Goal: Information Seeking & Learning: Learn about a topic

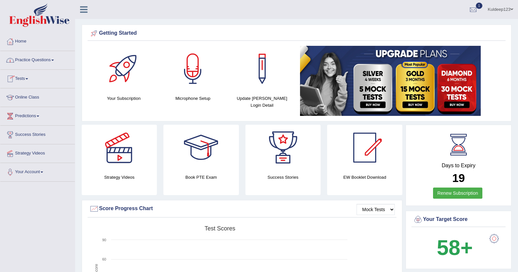
click at [52, 59] on link "Practice Questions" at bounding box center [37, 59] width 75 height 16
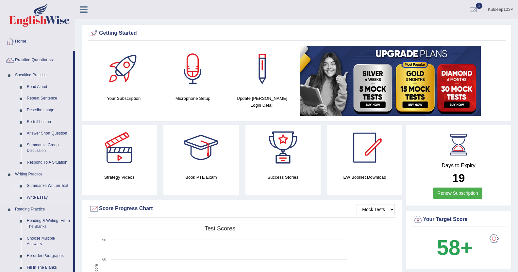
click at [46, 185] on link "Summarize Written Text" at bounding box center [48, 186] width 49 height 12
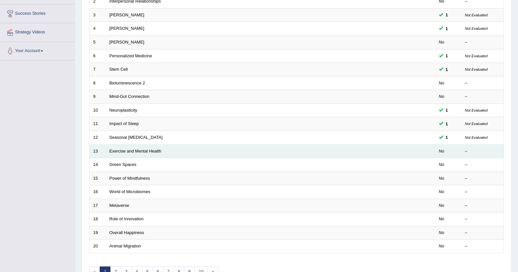
scroll to position [131, 0]
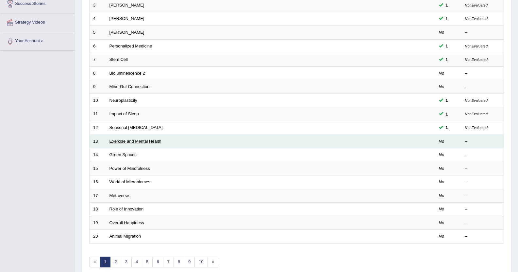
click at [123, 141] on link "Exercise and Mental Health" at bounding box center [135, 141] width 52 height 5
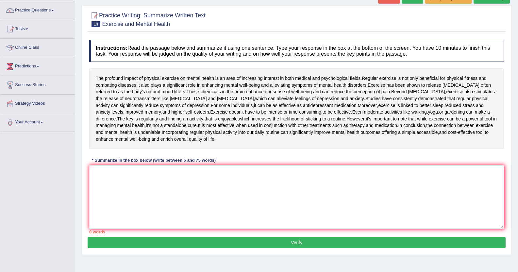
scroll to position [75, 0]
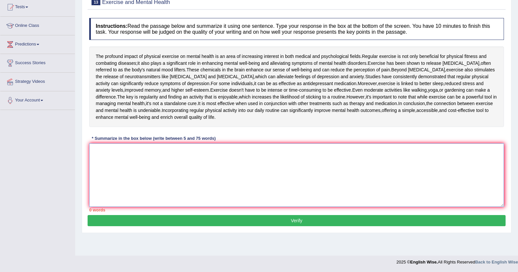
click at [96, 165] on textarea at bounding box center [296, 174] width 415 height 63
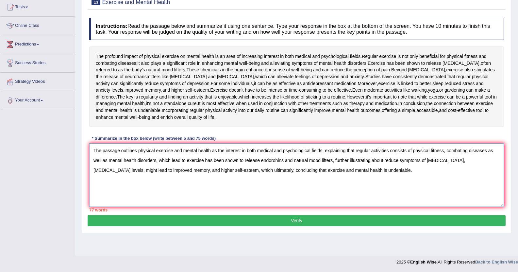
click at [181, 187] on textarea "The passage outlines physical exercise and mental health as the interest in bot…" at bounding box center [296, 174] width 415 height 63
click at [107, 177] on textarea "The passage outlines physical exercise and mental health as the interest in bot…" at bounding box center [296, 174] width 415 height 63
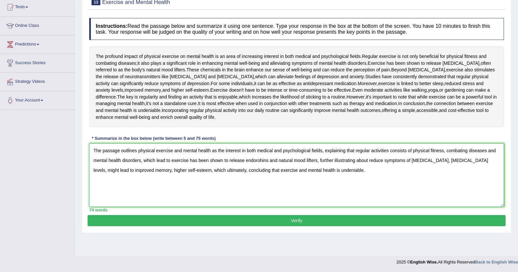
type textarea "The passage outlines physical exercise and mental health as the interest in bot…"
click at [296, 226] on button "Verify" at bounding box center [297, 220] width 418 height 11
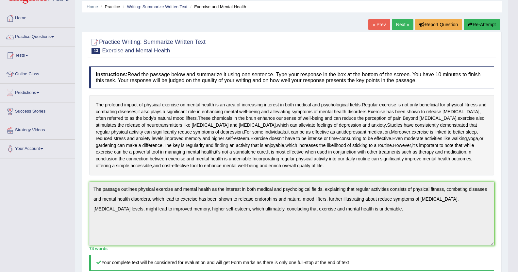
scroll to position [0, 0]
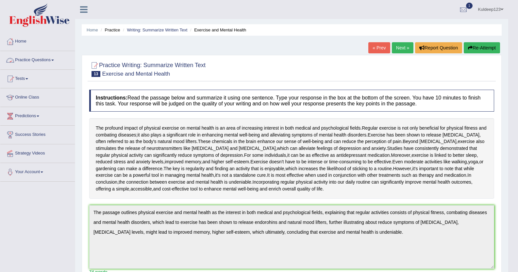
click at [50, 59] on link "Practice Questions" at bounding box center [37, 59] width 75 height 16
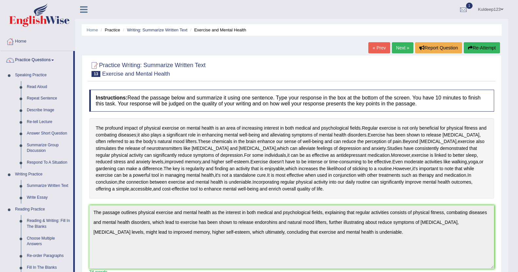
click at [52, 39] on link "Home" at bounding box center [37, 40] width 75 height 16
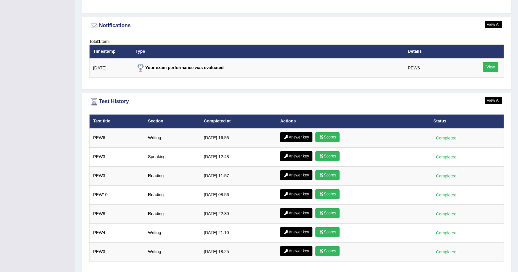
scroll to position [804, 0]
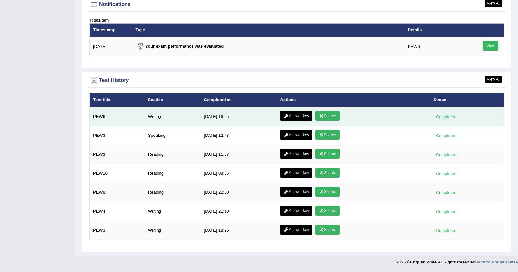
click at [296, 116] on link "Answer key" at bounding box center [296, 116] width 32 height 10
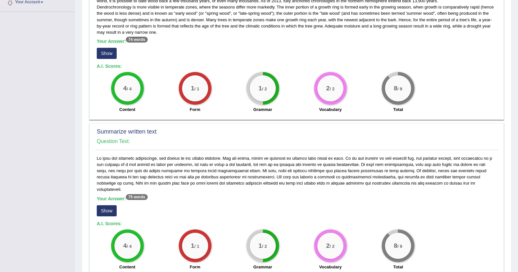
scroll to position [170, 0]
click at [109, 54] on button "Show" at bounding box center [107, 52] width 20 height 11
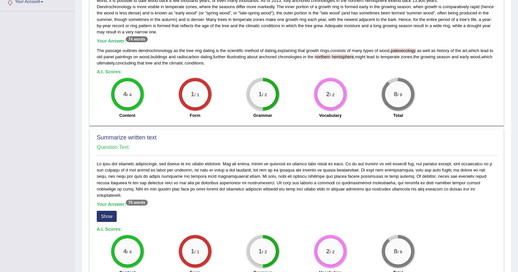
click at [106, 210] on button "Show" at bounding box center [107, 215] width 20 height 11
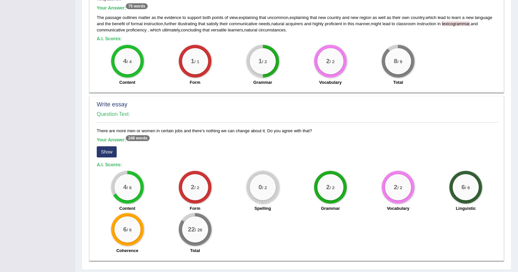
scroll to position [379, 0]
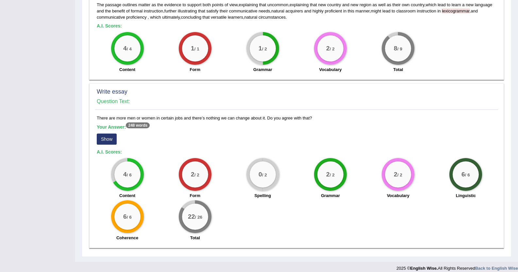
click at [108, 135] on button "Show" at bounding box center [107, 138] width 20 height 11
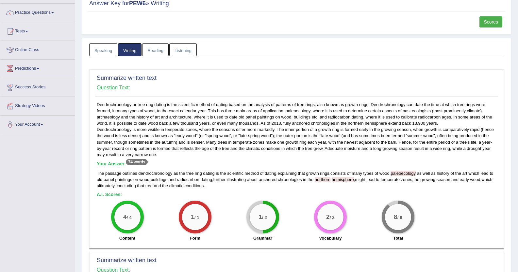
scroll to position [0, 0]
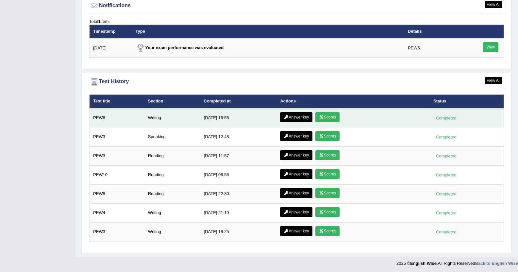
click at [326, 115] on link "Scores" at bounding box center [327, 117] width 24 height 10
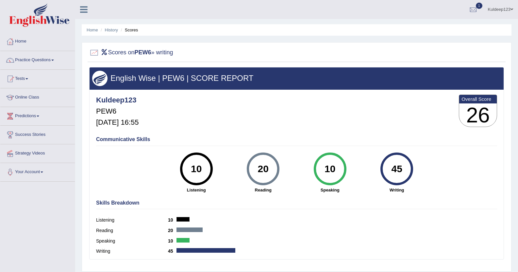
click at [267, 138] on h4 "Communicative Skills" at bounding box center [296, 139] width 401 height 6
click at [37, 42] on link "Home" at bounding box center [37, 40] width 75 height 16
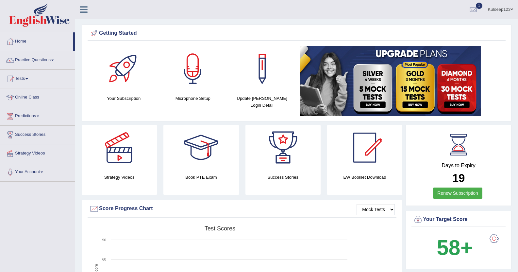
click at [45, 58] on link "Practice Questions" at bounding box center [37, 59] width 75 height 16
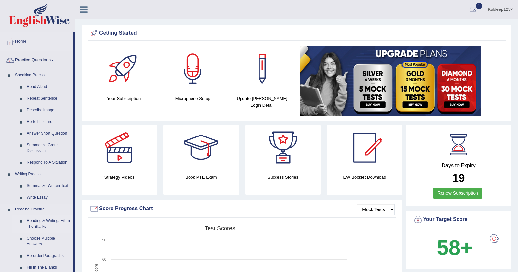
click at [39, 223] on link "Reading & Writing: Fill In The Blanks" at bounding box center [48, 223] width 49 height 17
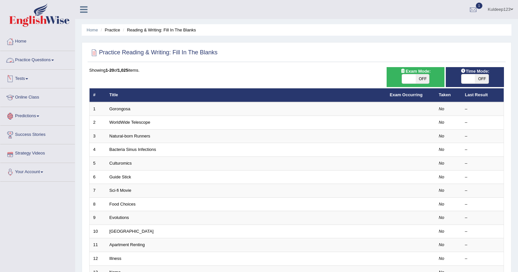
click at [39, 57] on link "Practice Questions" at bounding box center [37, 59] width 75 height 16
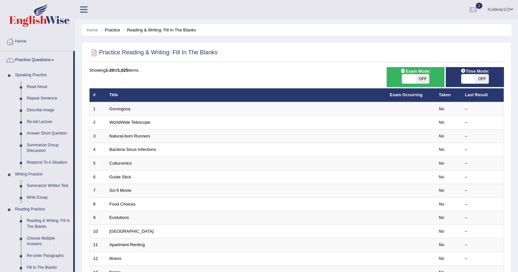
click at [81, 242] on div "Home Practice Reading & Writing: Fill In The Blanks Practice Reading & Writing:…" at bounding box center [296, 208] width 443 height 416
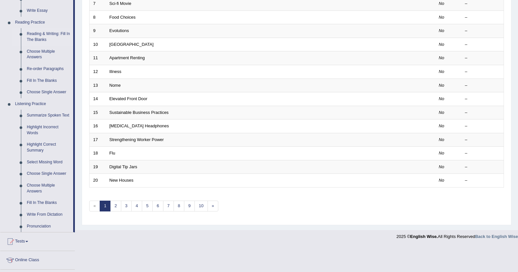
scroll to position [222, 0]
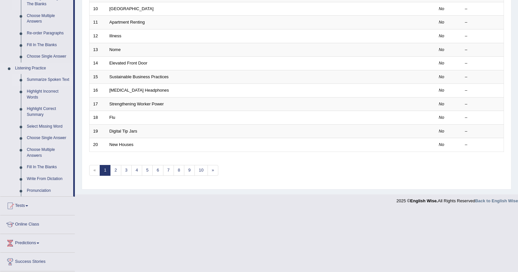
click at [43, 80] on link "Summarize Spoken Text" at bounding box center [48, 80] width 49 height 12
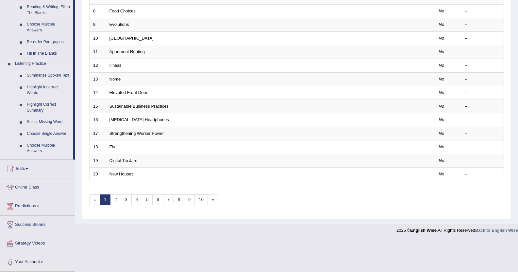
scroll to position [161, 0]
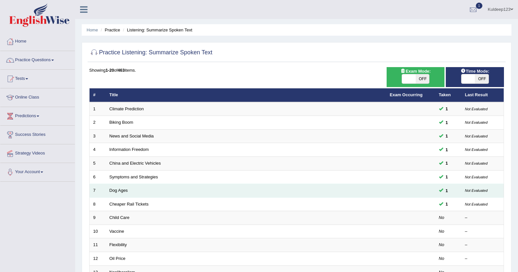
click at [125, 194] on td "Dog Ages" at bounding box center [246, 191] width 280 height 14
click at [118, 191] on link "Dog Ages" at bounding box center [118, 190] width 18 height 5
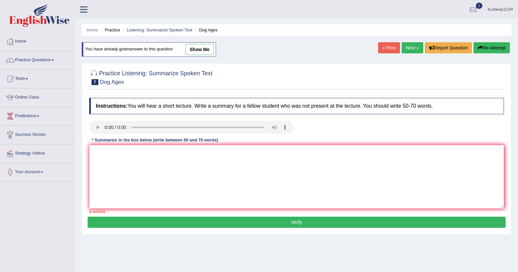
click at [193, 50] on link "show me" at bounding box center [199, 49] width 28 height 11
type textarea "A noteworthy point revealed in the lecture was about dog ages. To elaborate fur…"
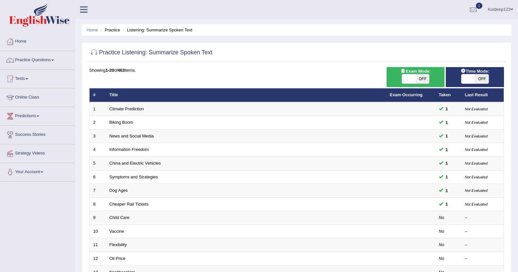
drag, startPoint x: 0, startPoint y: 0, endPoint x: 302, endPoint y: 31, distance: 303.5
click at [302, 31] on ul "Home Practice Listening: Summarize Spoken Text" at bounding box center [297, 29] width 430 height 11
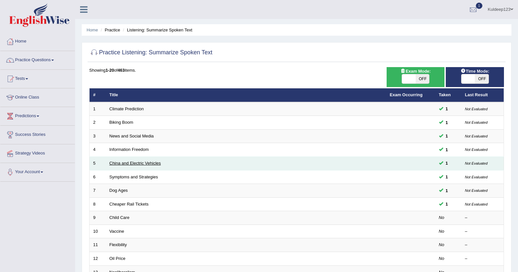
click at [132, 162] on link "China and Electric Vehicles" at bounding box center [135, 162] width 52 height 5
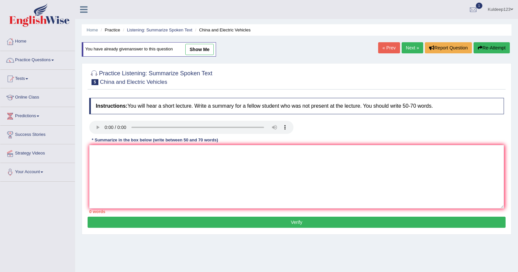
click at [193, 48] on link "show me" at bounding box center [199, 49] width 28 height 11
type textarea "A noteworthy point revealed in the lecture was about China and electric vehicle…"
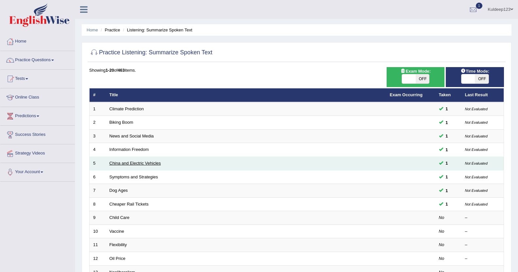
click at [130, 163] on link "China and Electric Vehicles" at bounding box center [135, 162] width 52 height 5
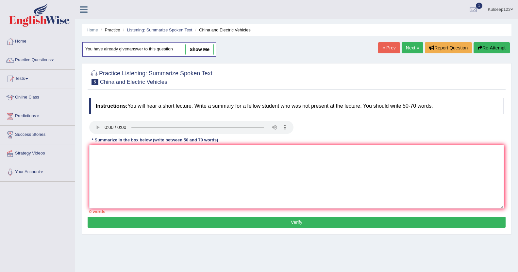
click at [193, 49] on link "show me" at bounding box center [199, 49] width 28 height 11
type textarea "A noteworthy point revealed in the lecture was about China and electric vehicle…"
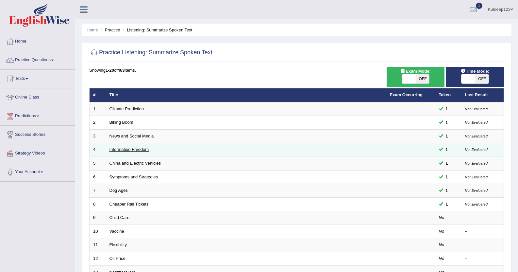
click at [117, 151] on link "Information Freedom" at bounding box center [129, 149] width 40 height 5
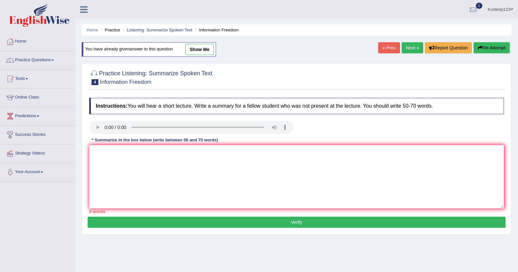
click at [203, 50] on link "show me" at bounding box center [199, 49] width 28 height 11
type textarea "The lecture was about information freedom. Firstly, informations are more impor…"
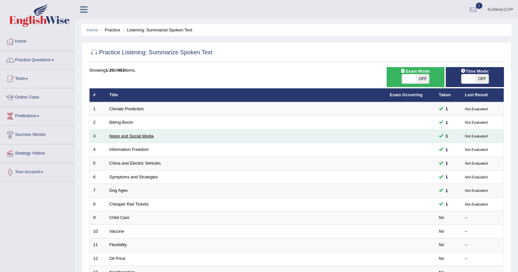
click at [116, 138] on link "News and Social Media" at bounding box center [131, 135] width 44 height 5
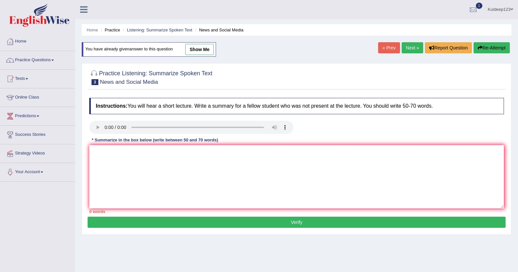
click at [200, 50] on link "show me" at bounding box center [199, 49] width 28 height 11
type textarea "A noteworthy point revealed in the lecture was about news and social media. To …"
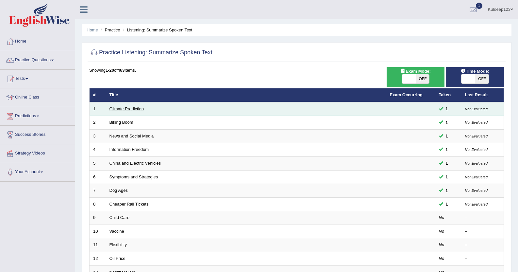
click at [131, 111] on link "Climate Prediction" at bounding box center [126, 108] width 35 height 5
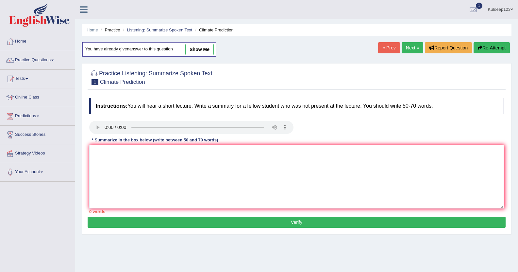
click at [201, 49] on link "show me" at bounding box center [199, 49] width 28 height 11
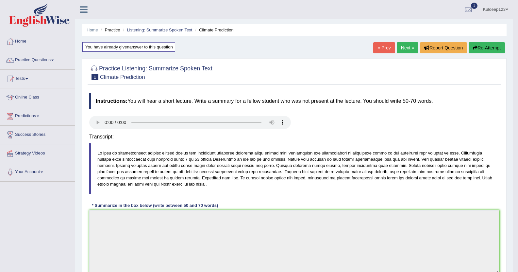
type textarea "A noteworth point revealed in the lecture was about climate prediction. Initial…"
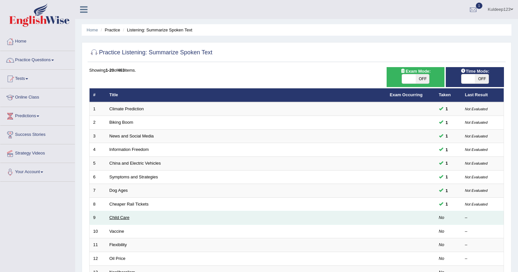
click at [117, 219] on link "Child Care" at bounding box center [119, 217] width 20 height 5
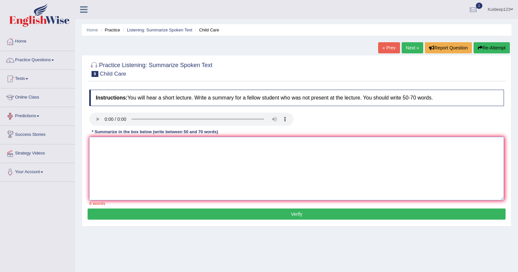
click at [95, 143] on textarea at bounding box center [296, 168] width 415 height 63
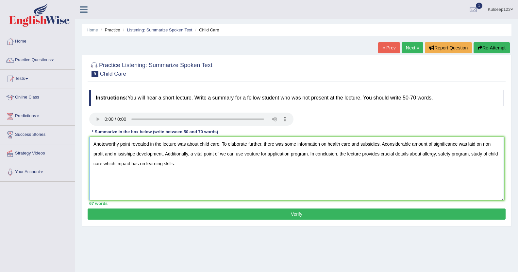
type textarea "Anoteworthy point revealed in the lecture was about child care. To elaborate fu…"
click at [288, 214] on button "Verify" at bounding box center [297, 213] width 418 height 11
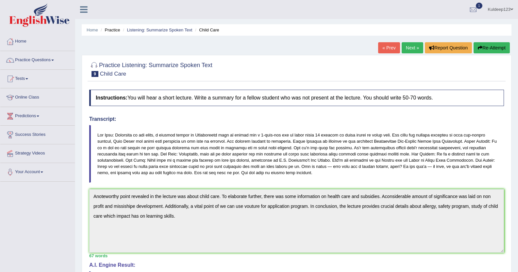
click at [412, 48] on link "Next »" at bounding box center [413, 47] width 22 height 11
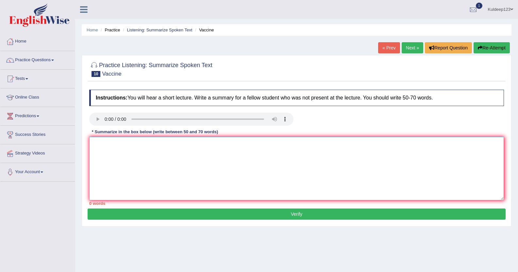
click at [94, 151] on textarea at bounding box center [296, 168] width 415 height 63
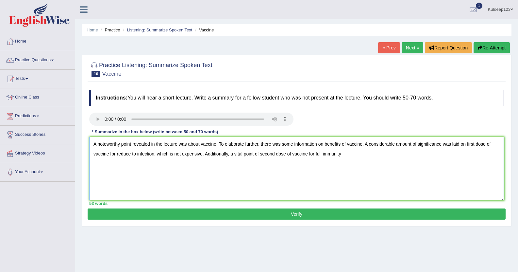
click at [309, 154] on textarea "A noteworthy point revealed in the lecture was about vaccine. To elaborate furt…" at bounding box center [296, 168] width 415 height 63
click at [324, 154] on textarea "A noteworthy point revealed in the lecture was about vaccine. To elaborate furt…" at bounding box center [296, 168] width 415 height 63
click at [337, 154] on textarea "A noteworthy point revealed in the lecture was about vaccine. To elaborate furt…" at bounding box center [296, 168] width 415 height 63
type textarea "A noteworthy point revealed in the lecture was about vaccine. To elaborate furt…"
click at [301, 211] on button "Verify" at bounding box center [297, 213] width 418 height 11
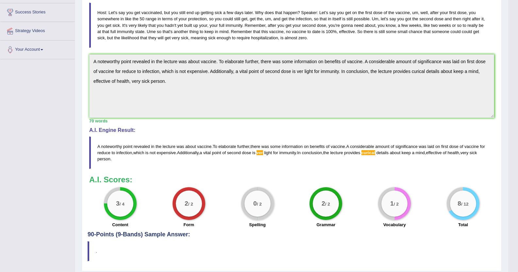
scroll to position [131, 0]
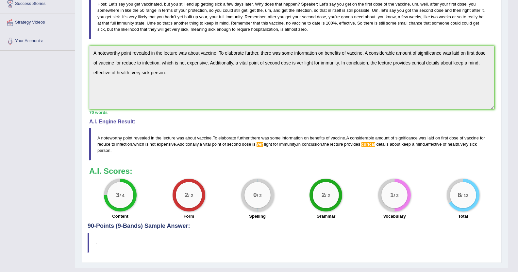
click at [381, 147] on blockquote "A noteworthy point revealed in the lecture was about vaccine . To elaborate fur…" at bounding box center [291, 144] width 405 height 32
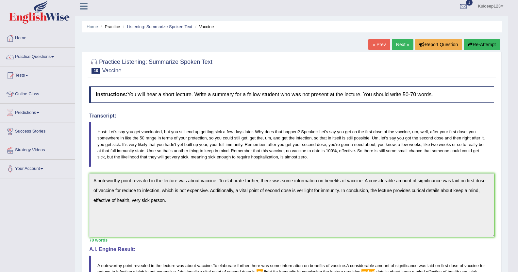
scroll to position [0, 0]
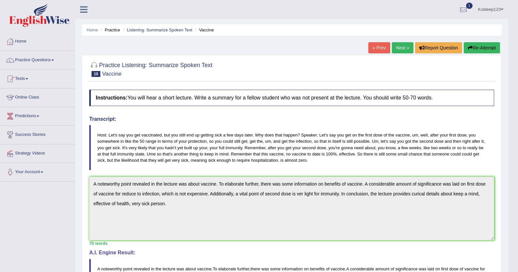
click at [476, 44] on button "Re-Attempt" at bounding box center [482, 47] width 36 height 11
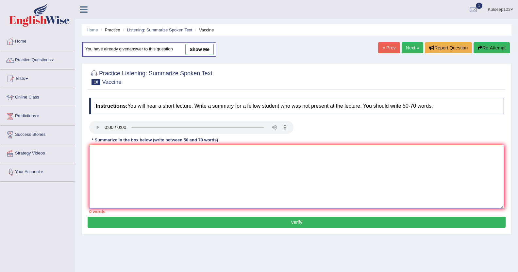
click at [98, 153] on textarea at bounding box center [296, 176] width 415 height 63
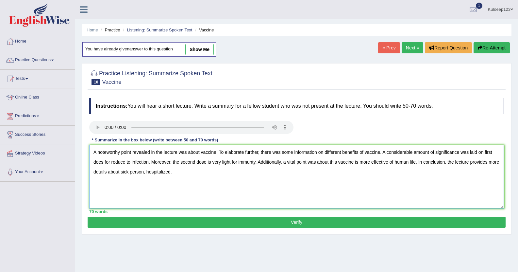
type textarea "A noteworthy point revealed in the lecture was about vaccine. To elaborate furt…"
click at [299, 223] on button "Verify" at bounding box center [297, 221] width 418 height 11
